Goal: Information Seeking & Learning: Learn about a topic

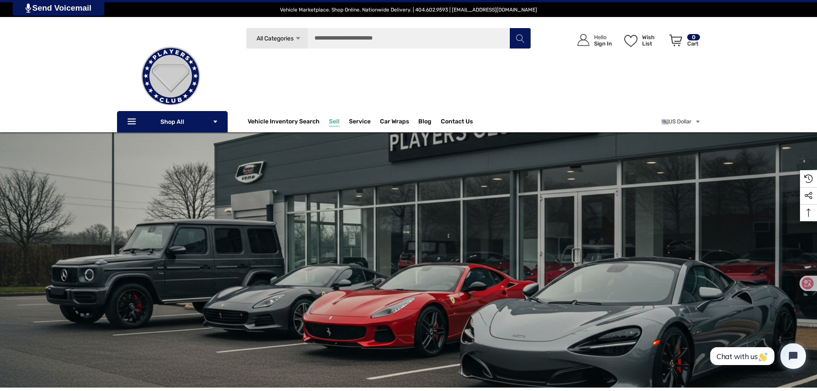
click at [338, 120] on span "Sell" at bounding box center [334, 122] width 11 height 9
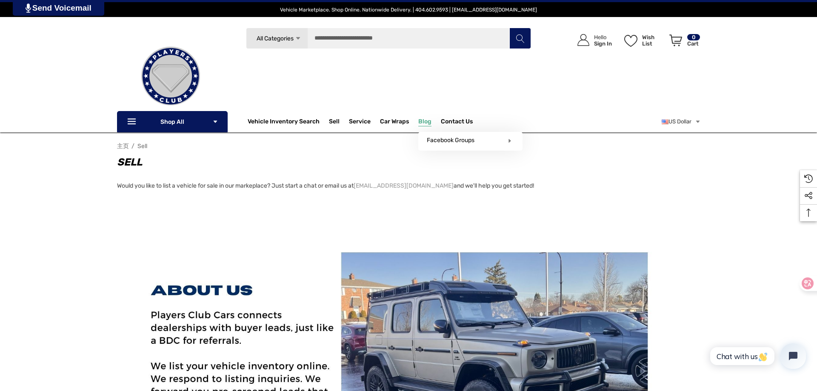
click at [421, 123] on span "Blog" at bounding box center [425, 122] width 13 height 9
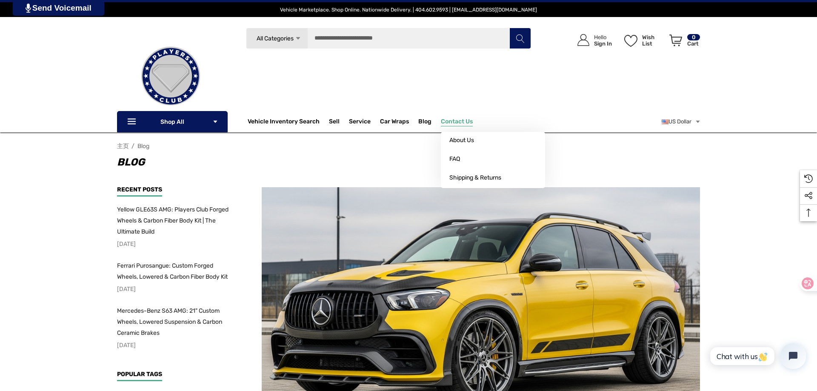
click at [451, 118] on p "Contact Us" at bounding box center [461, 121] width 41 height 17
click at [463, 140] on span "About Us" at bounding box center [462, 141] width 25 height 8
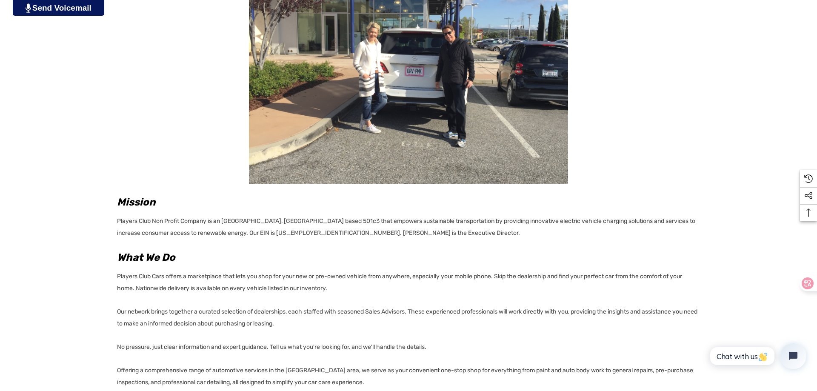
scroll to position [298, 0]
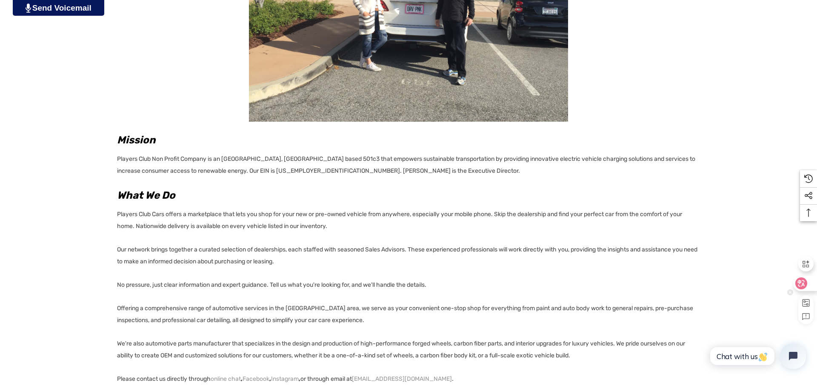
click at [806, 286] on icon at bounding box center [802, 284] width 12 height 12
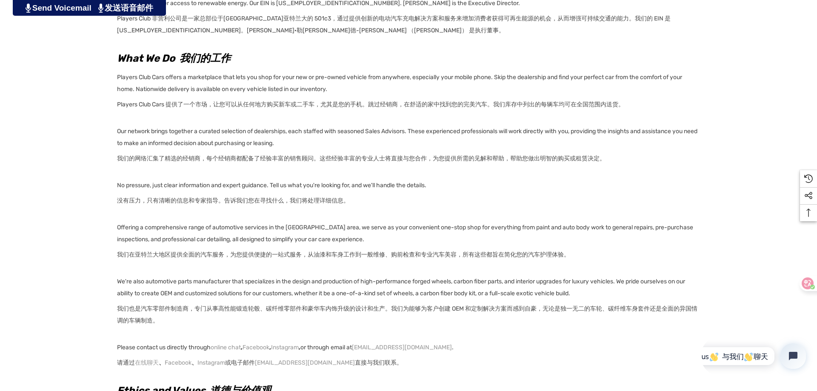
scroll to position [468, 0]
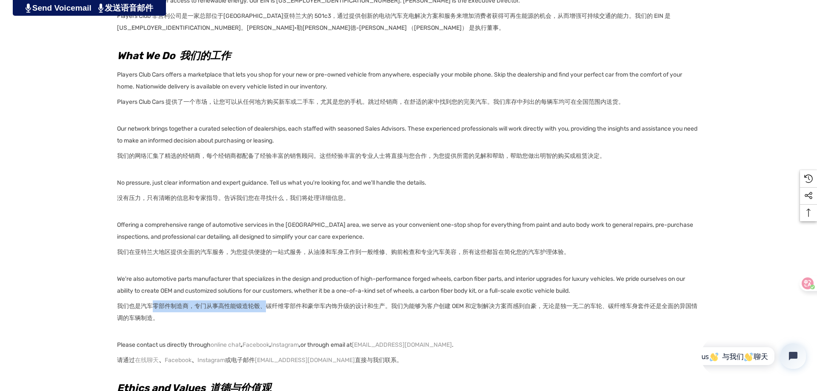
drag, startPoint x: 155, startPoint y: 306, endPoint x: 266, endPoint y: 312, distance: 111.3
click at [266, 312] on font "我们也是汽车零部件制造商，专门从事高性能锻造轮毂、碳纤维零部件和豪华车内饰升级的设计和生产。我们为能够为客户创建 OEM 和定制解决方案而感到自豪，无论是独一…" at bounding box center [408, 313] width 583 height 24
click at [280, 307] on font "我们也是汽车零部件制造商，专门从事高性能锻造轮毂、碳纤维零部件和豪华车内饰升级的设计和生产。我们为能够为客户创建 OEM 和定制解决方案而感到自豪，无论是独一…" at bounding box center [407, 312] width 581 height 19
drag, startPoint x: 267, startPoint y: 306, endPoint x: 400, endPoint y: 304, distance: 133.3
click at [400, 304] on font "我们也是汽车零部件制造商，专门从事高性能锻造轮毂、碳纤维零部件和豪华车内饰升级的设计和生产。我们为能够为客户创建 OEM 和定制解决方案而感到自豪，无论是独一…" at bounding box center [407, 312] width 581 height 19
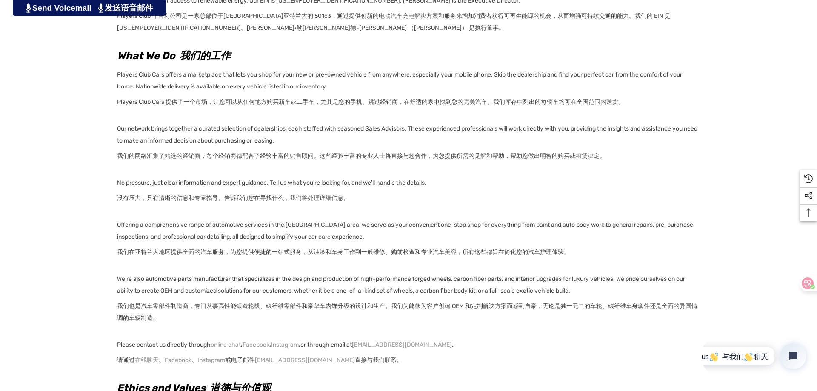
click at [562, 321] on font "我们也是汽车零部件制造商，专门从事高性能锻造轮毂、碳纤维零部件和豪华车内饰升级的设计和生产。我们为能够为客户创建 OEM 和定制解决方案而感到自豪，无论是独一…" at bounding box center [408, 313] width 583 height 24
drag, startPoint x: 543, startPoint y: 308, endPoint x: 657, endPoint y: 308, distance: 114.1
click at [657, 308] on font "我们也是汽车零部件制造商，专门从事高性能锻造轮毂、碳纤维零部件和豪华车内饰升级的设计和生产。我们为能够为客户创建 OEM 和定制解决方案而感到自豪，无论是独一…" at bounding box center [407, 312] width 581 height 19
click at [158, 322] on font "我们也是汽车零部件制造商，专门从事高性能锻造轮毂、碳纤维零部件和豪华车内饰升级的设计和生产。我们为能够为客户创建 OEM 和定制解决方案而感到自豪，无论是独一…" at bounding box center [408, 313] width 583 height 24
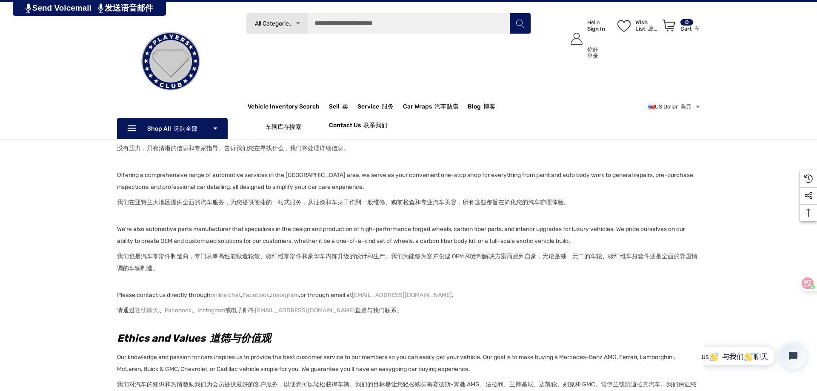
scroll to position [514, 0]
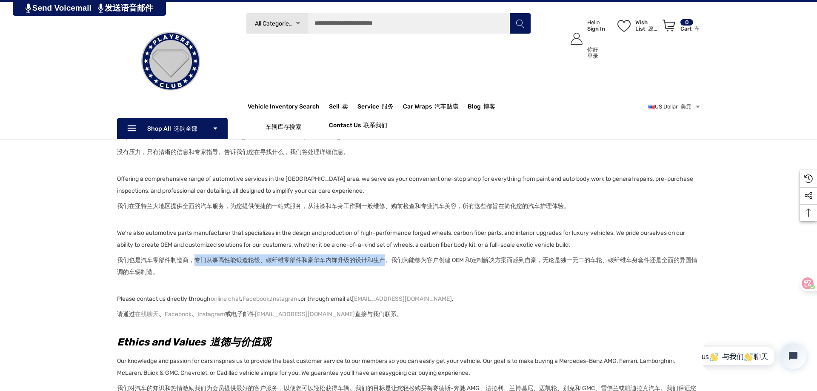
drag, startPoint x: 195, startPoint y: 259, endPoint x: 383, endPoint y: 263, distance: 187.8
click at [383, 263] on font "我们也是汽车零部件制造商，专门从事高性能锻造轮毂、碳纤维零部件和豪华车内饰升级的设计和生产。我们为能够为客户创建 OEM 和定制解决方案而感到自豪，无论是独一…" at bounding box center [407, 266] width 581 height 19
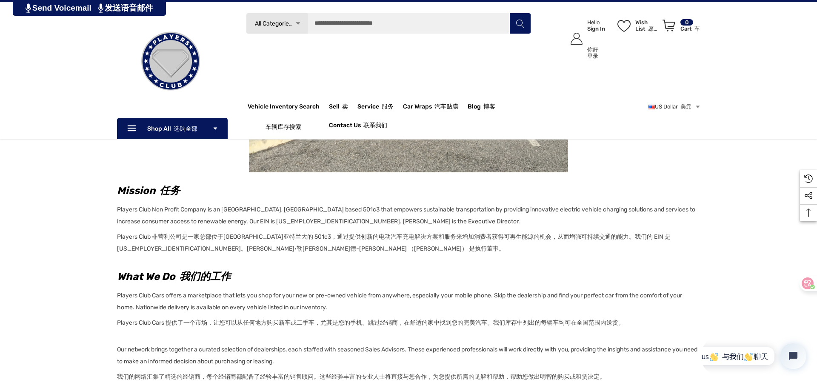
scroll to position [131, 0]
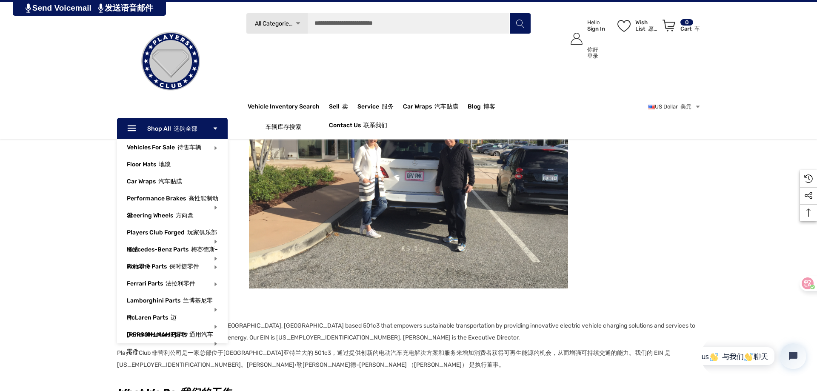
click at [216, 128] on use "Icon Arrow Down" at bounding box center [216, 128] width 4 height 2
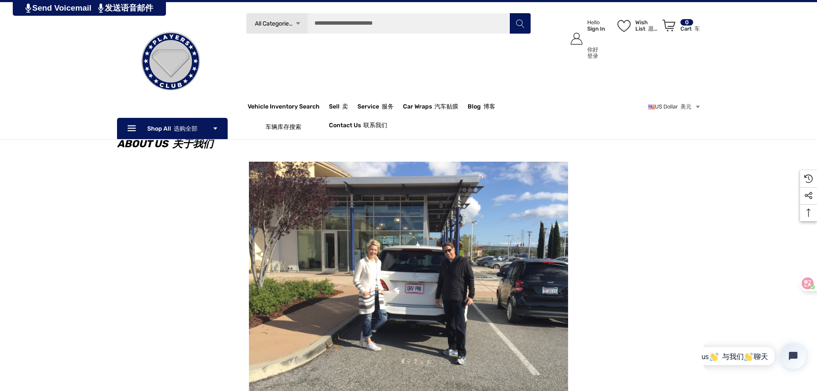
scroll to position [3, 0]
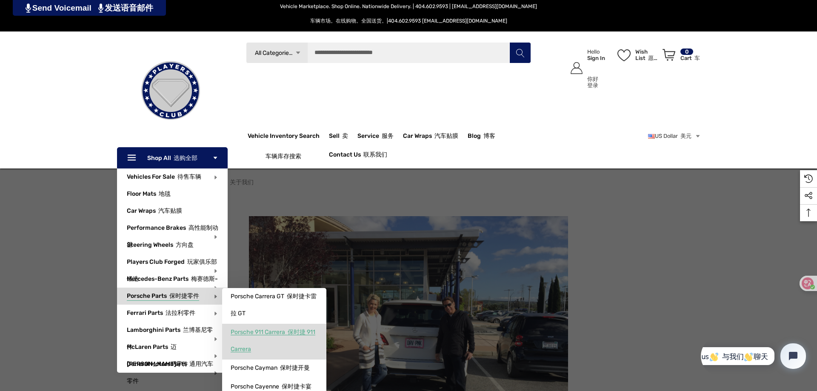
click at [254, 335] on span "Porsche 911 Carrera 保时捷 911 Carrera" at bounding box center [273, 341] width 85 height 25
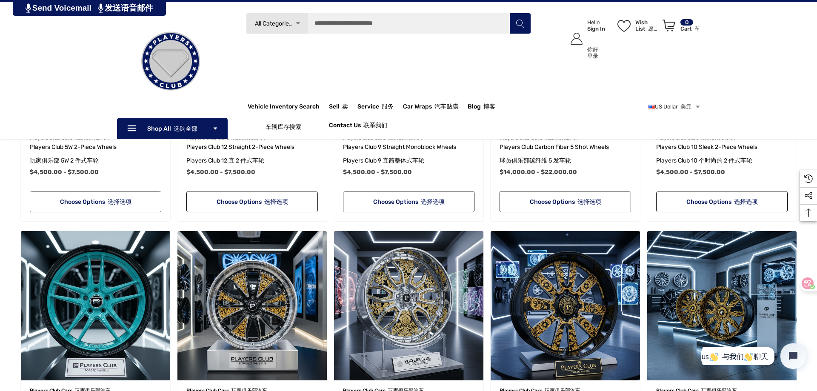
scroll to position [118, 0]
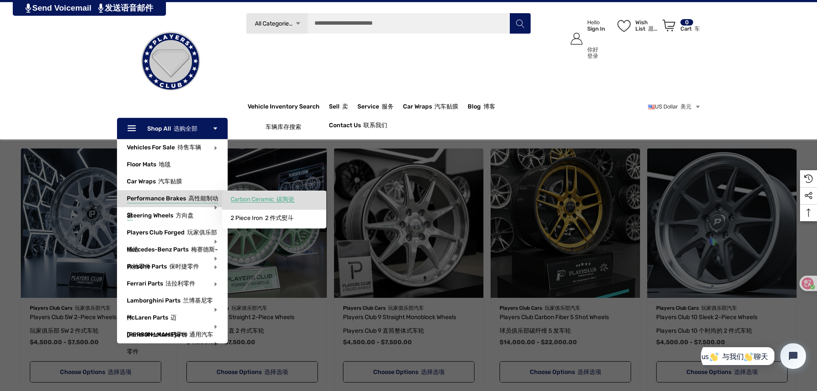
click at [258, 198] on span "Carbon Ceramic 碳陶瓷" at bounding box center [263, 200] width 64 height 8
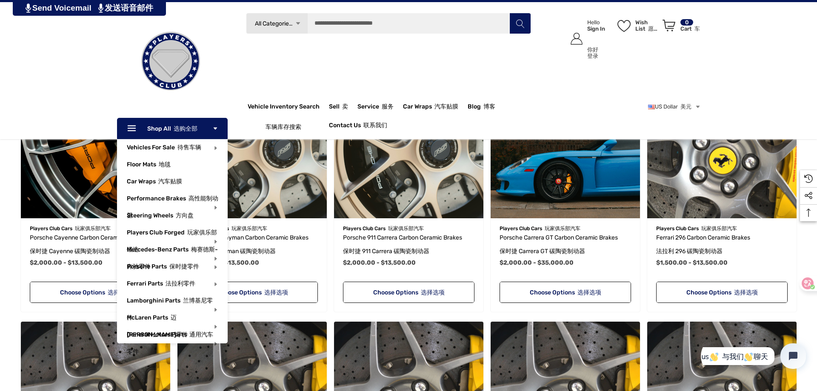
scroll to position [468, 0]
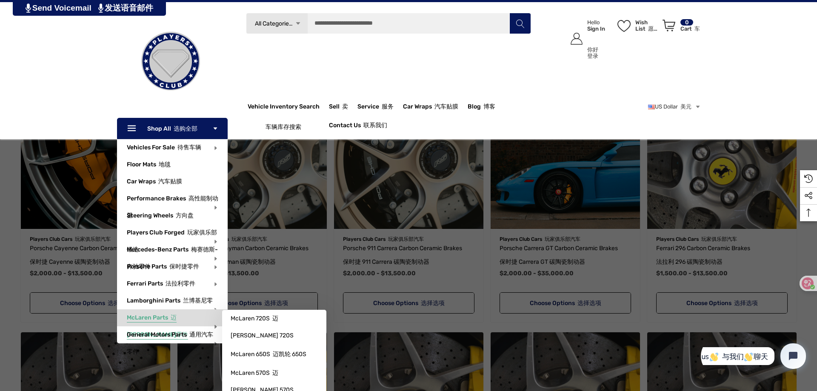
click at [175, 332] on p "McLaren Parts 迈凯伦零件" at bounding box center [177, 327] width 101 height 34
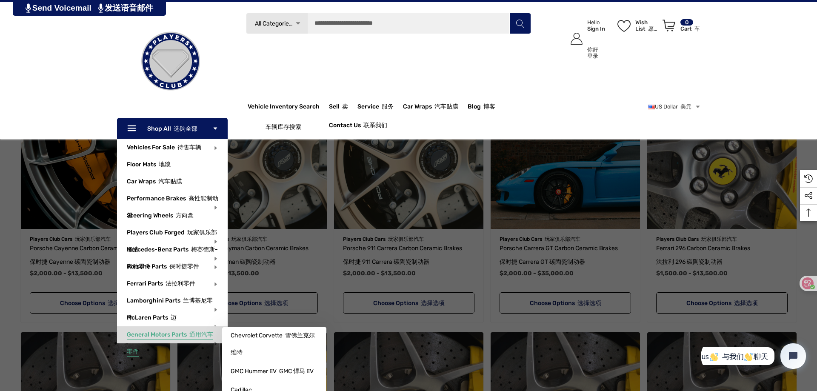
click at [177, 335] on span "General Motors Parts 通用汽车零件" at bounding box center [170, 344] width 86 height 26
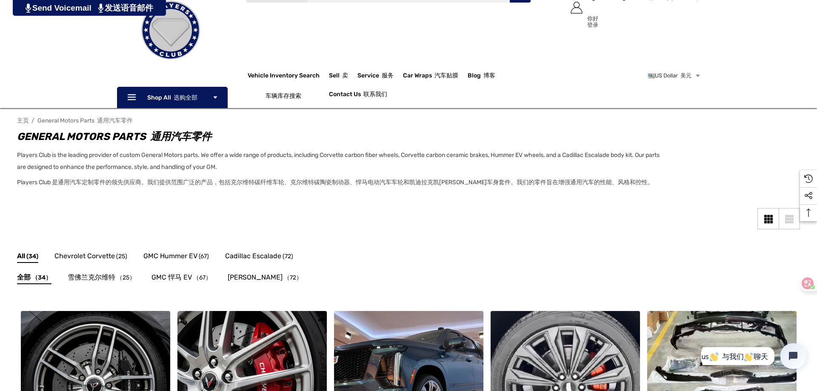
scroll to position [1, 0]
